Goal: Information Seeking & Learning: Learn about a topic

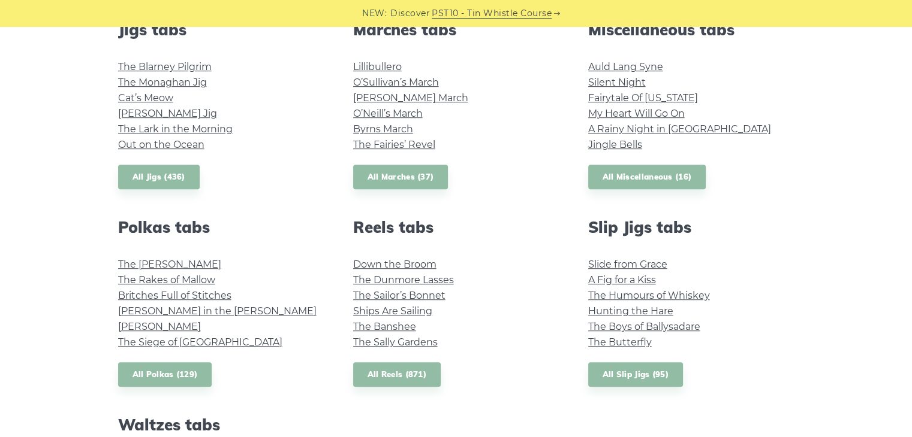
scroll to position [735, 0]
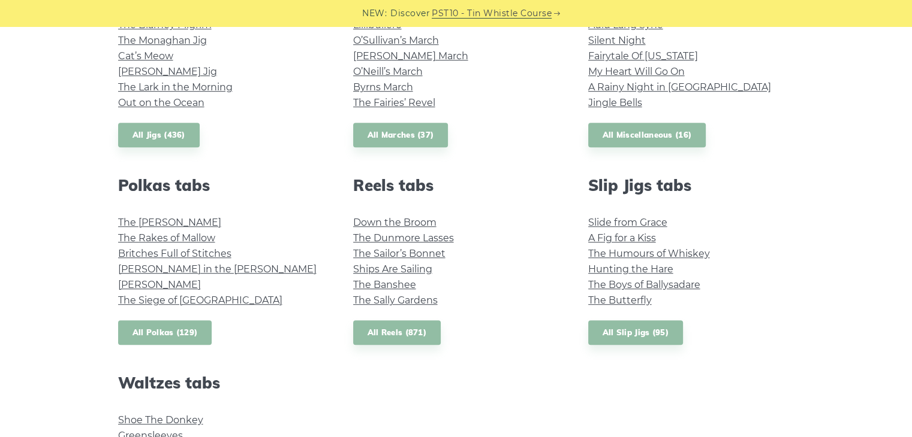
click at [173, 341] on link "All Polkas (129)" at bounding box center [165, 333] width 94 height 25
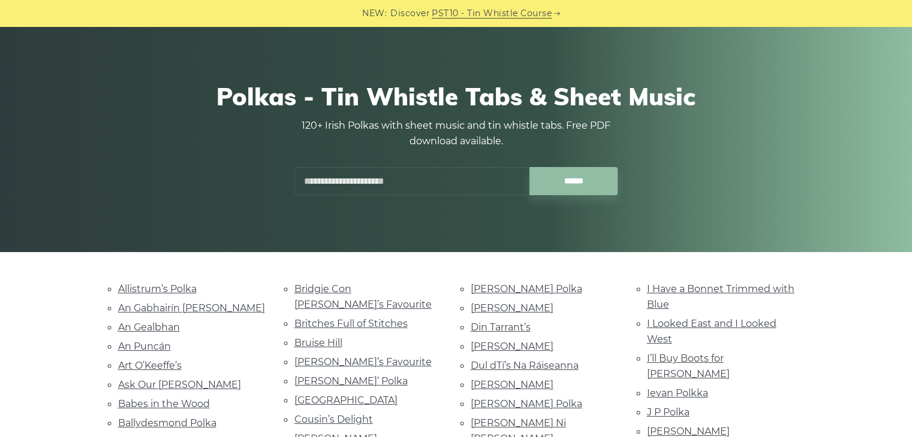
scroll to position [76, 0]
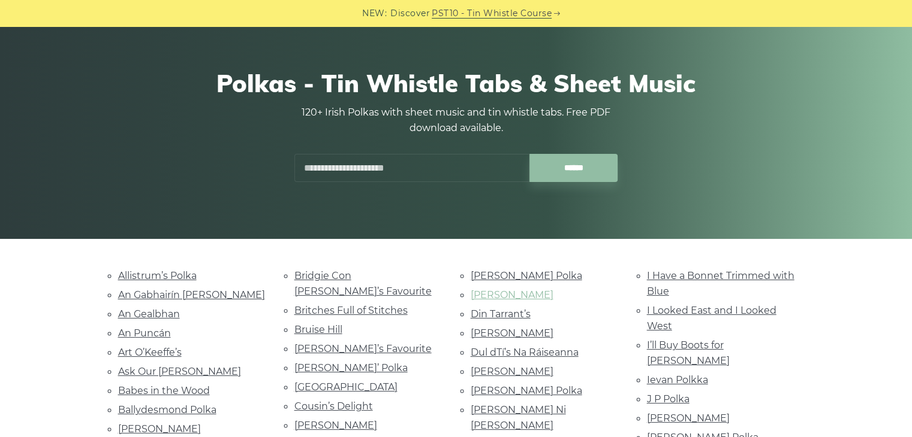
click at [539, 294] on link "[PERSON_NAME]" at bounding box center [511, 294] width 83 height 11
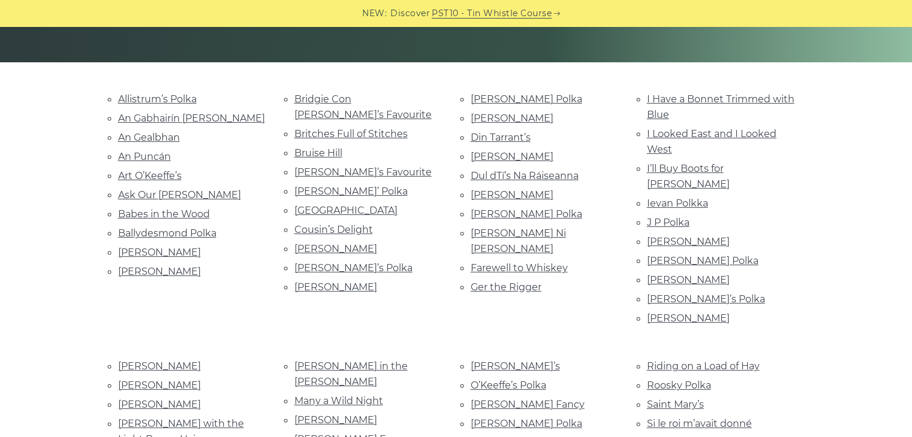
scroll to position [256, 0]
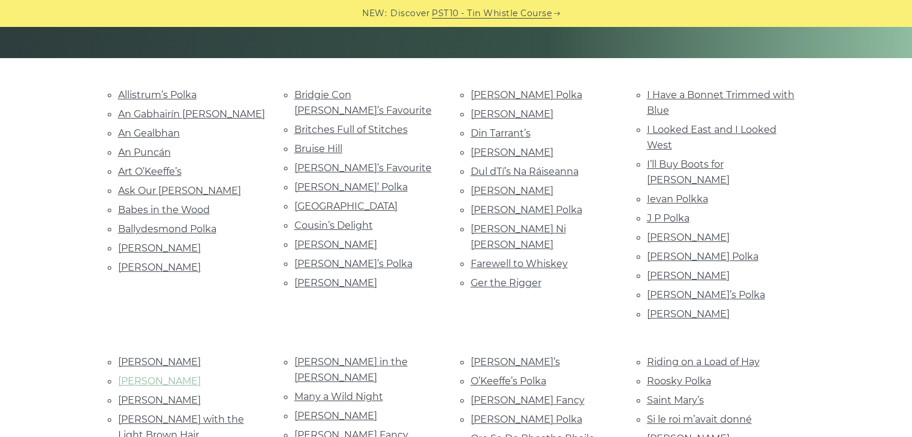
click at [144, 376] on link "Joe Bane’s" at bounding box center [159, 381] width 83 height 11
click at [143, 262] on link "Bill Sullivan’s" at bounding box center [159, 267] width 83 height 11
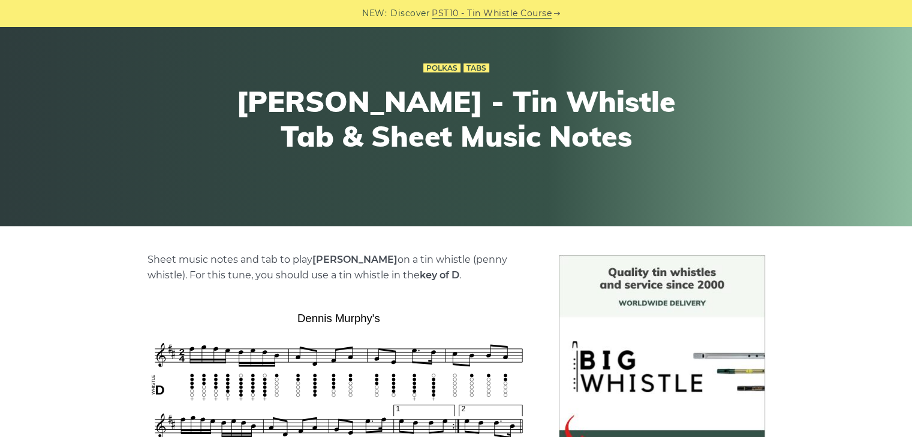
scroll to position [137, 0]
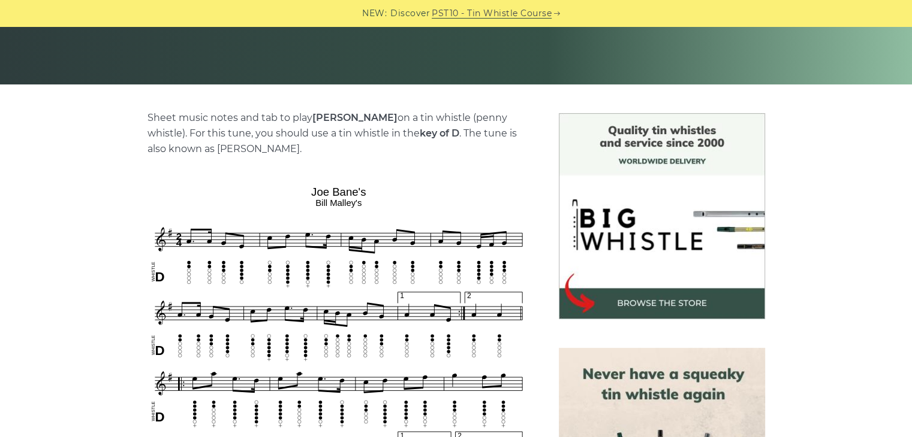
scroll to position [264, 0]
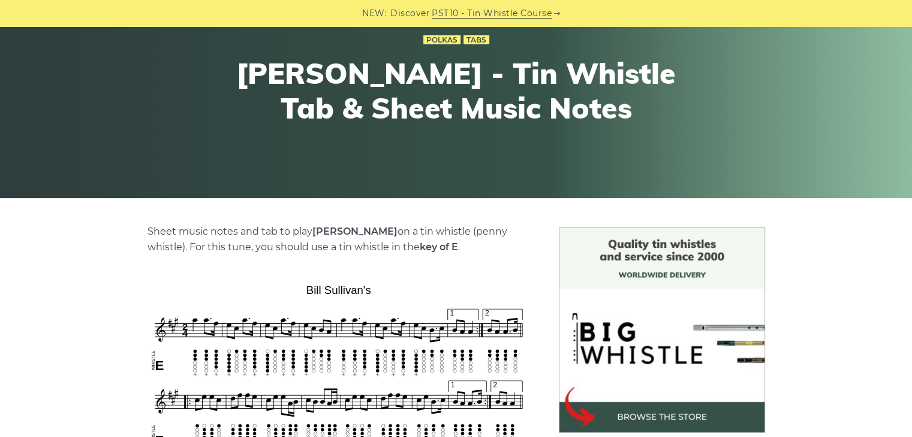
scroll to position [168, 0]
